Goal: Task Accomplishment & Management: Complete application form

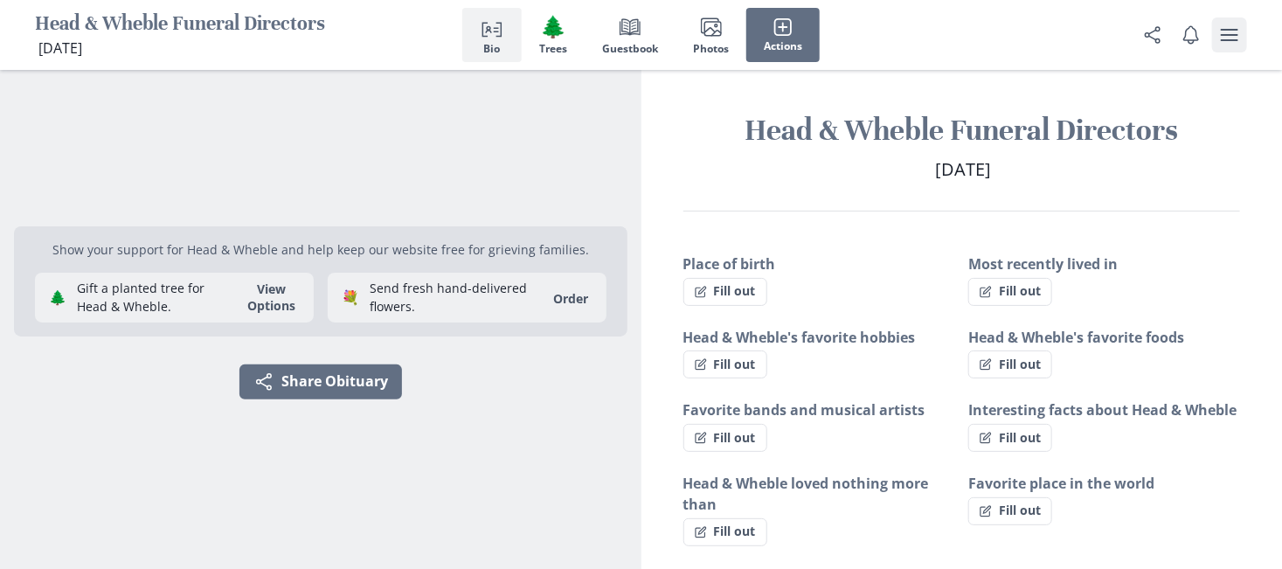
click at [1233, 32] on icon "user menu" at bounding box center [1229, 34] width 21 height 21
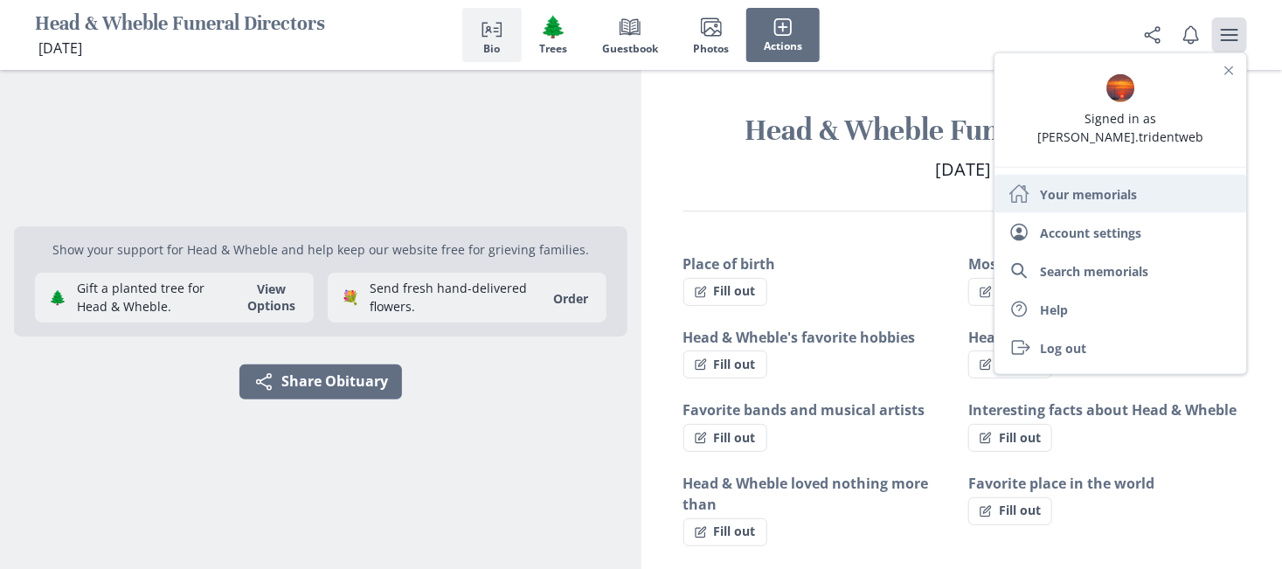
click at [1127, 175] on link "Home Your memorials" at bounding box center [1120, 194] width 252 height 38
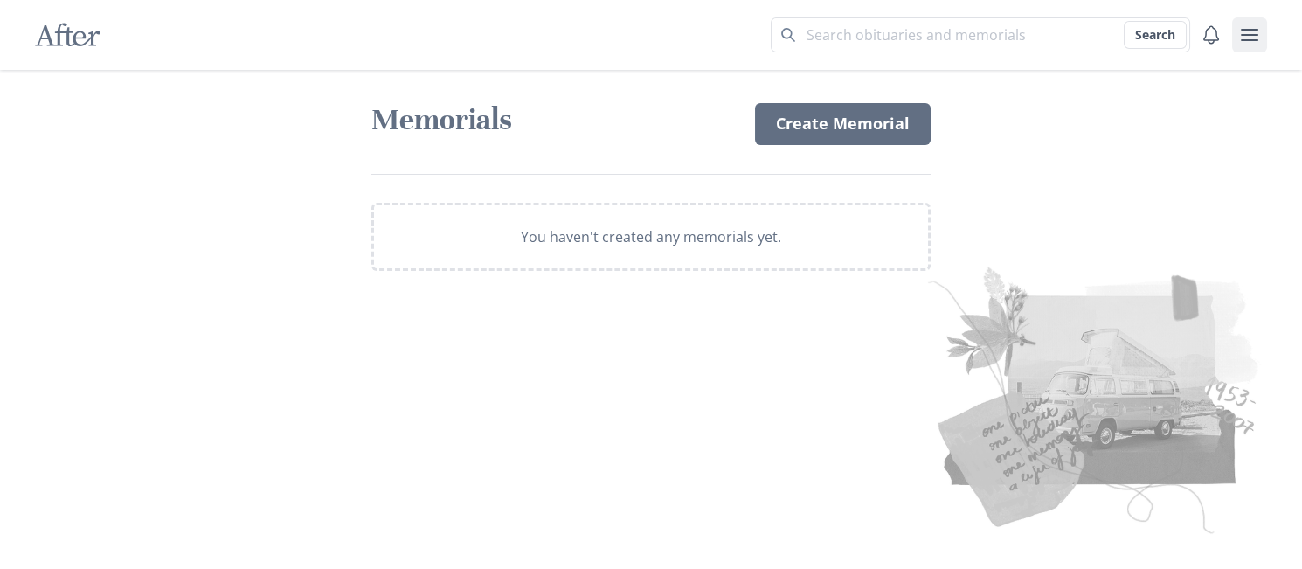
click at [1252, 34] on icon "user menu" at bounding box center [1248, 35] width 17 height 12
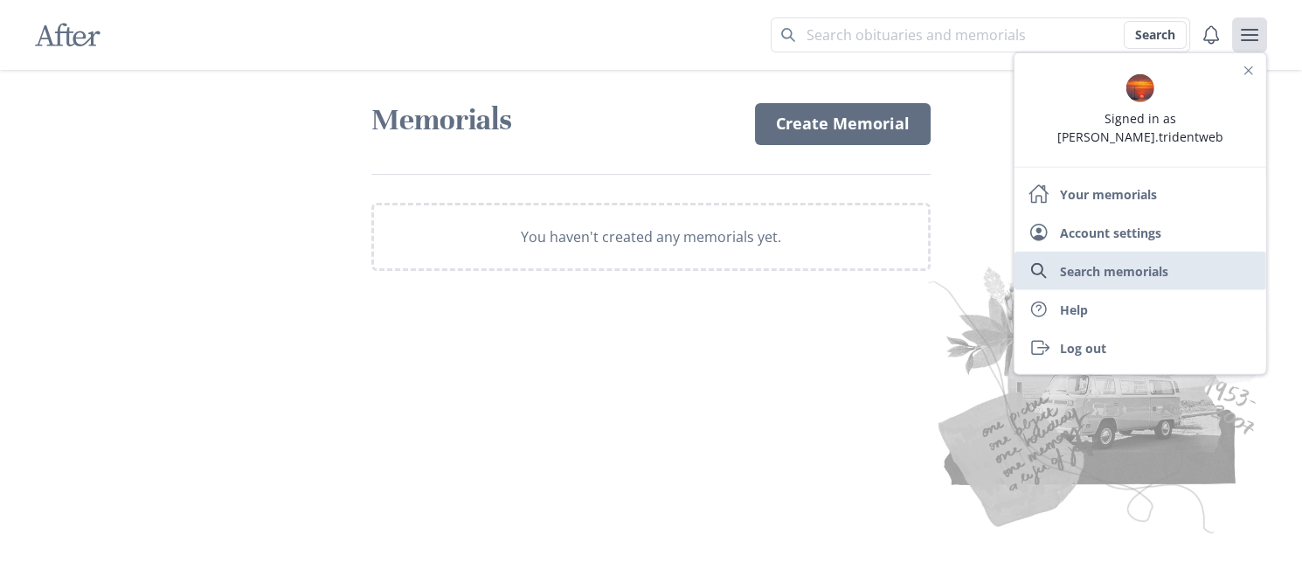
click at [1147, 252] on link "Search memorials" at bounding box center [1140, 271] width 252 height 38
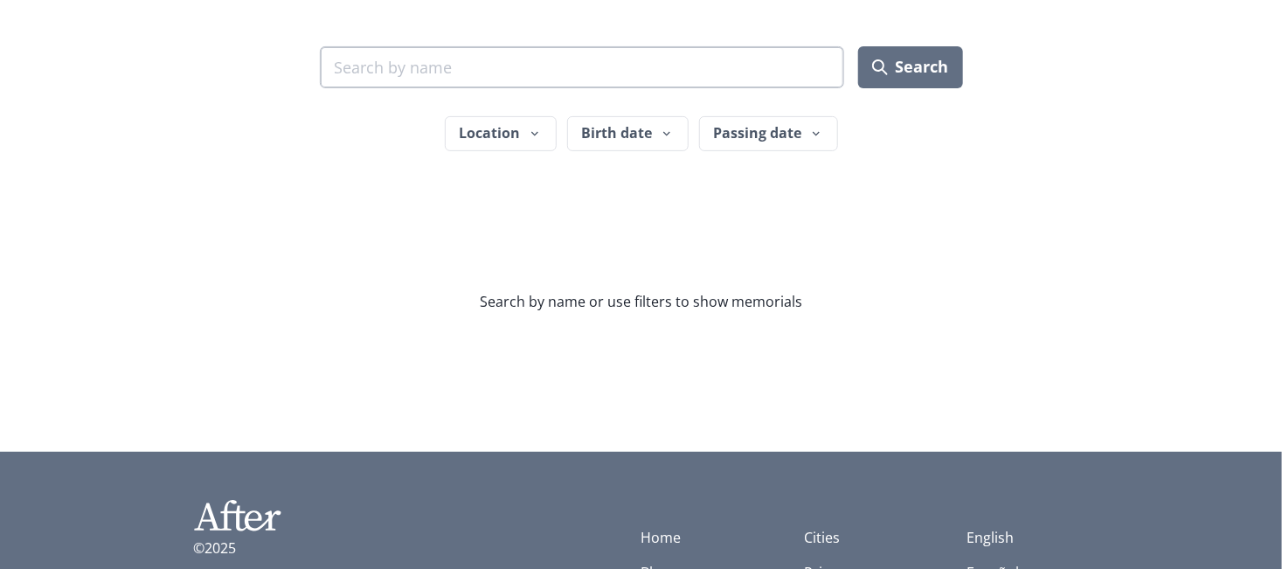
scroll to position [393, 0]
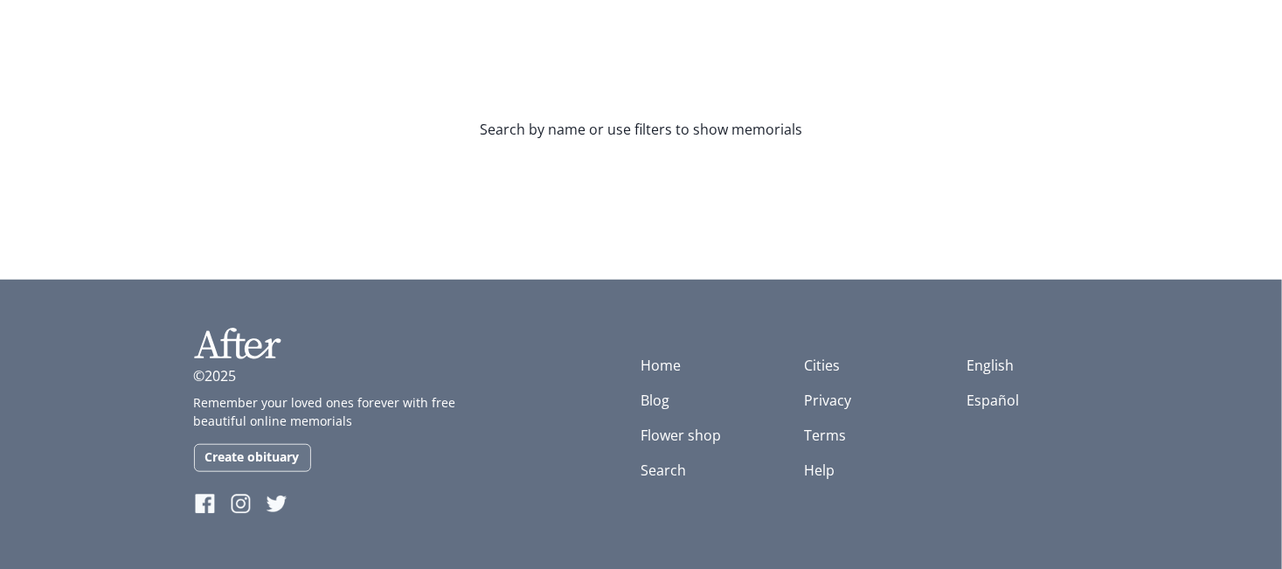
click at [271, 455] on link "Create obituary" at bounding box center [252, 458] width 117 height 28
